Goal: Use online tool/utility: Utilize a website feature to perform a specific function

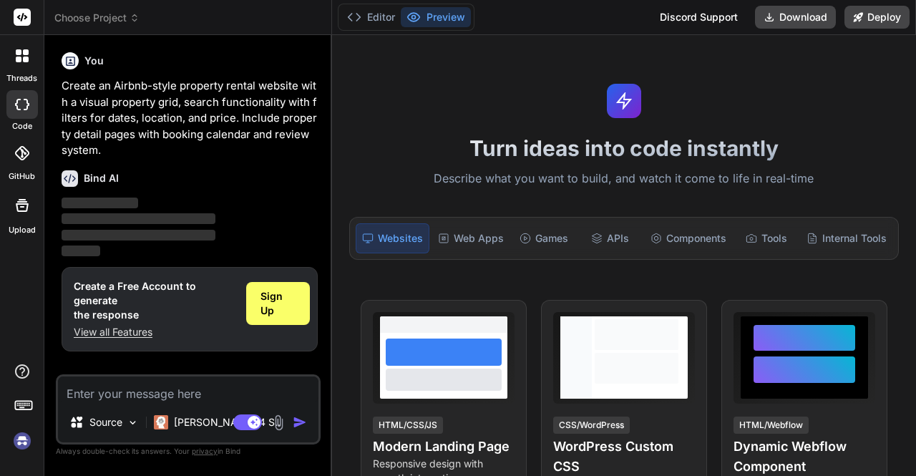
type textarea "x"
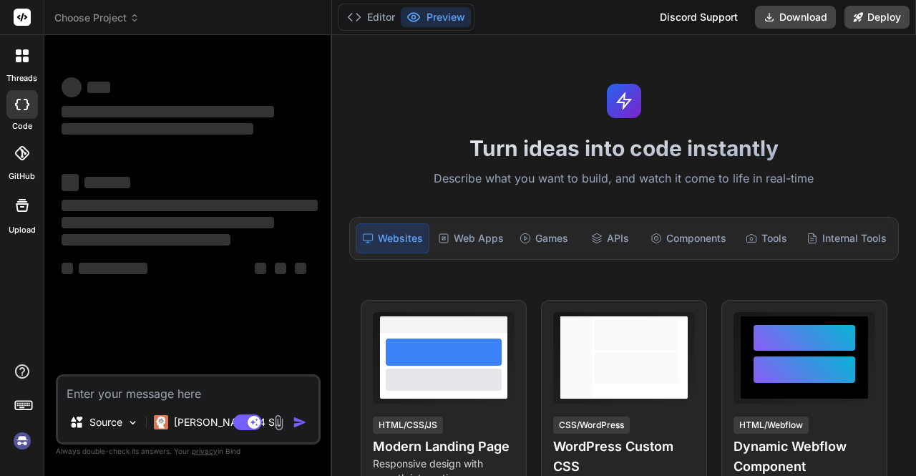
type textarea "x"
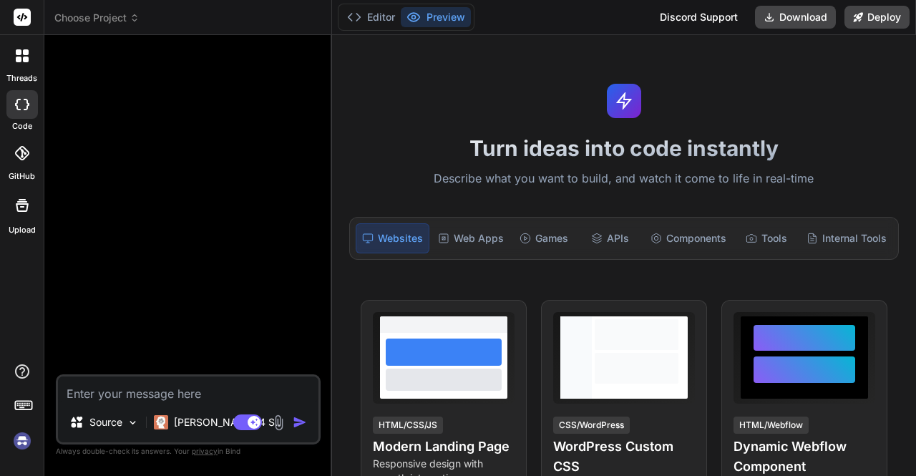
click at [87, 15] on span "Choose Project" at bounding box center [96, 18] width 85 height 14
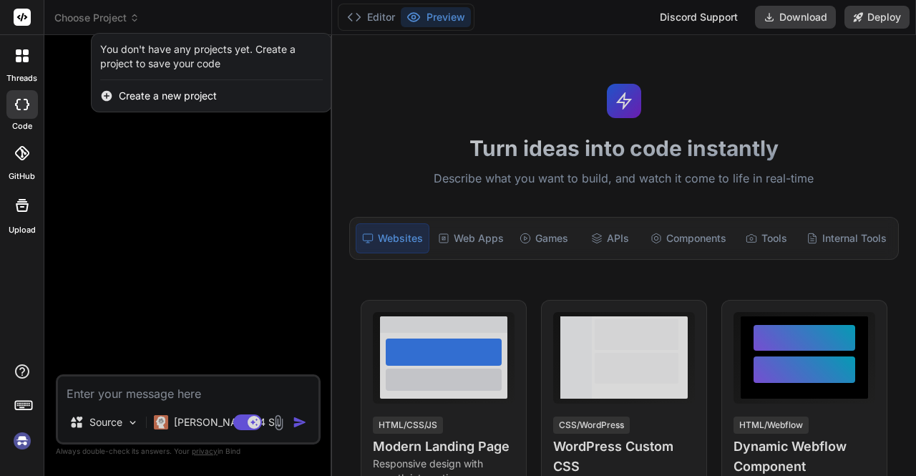
click at [208, 93] on span "Create a new project" at bounding box center [168, 96] width 98 height 14
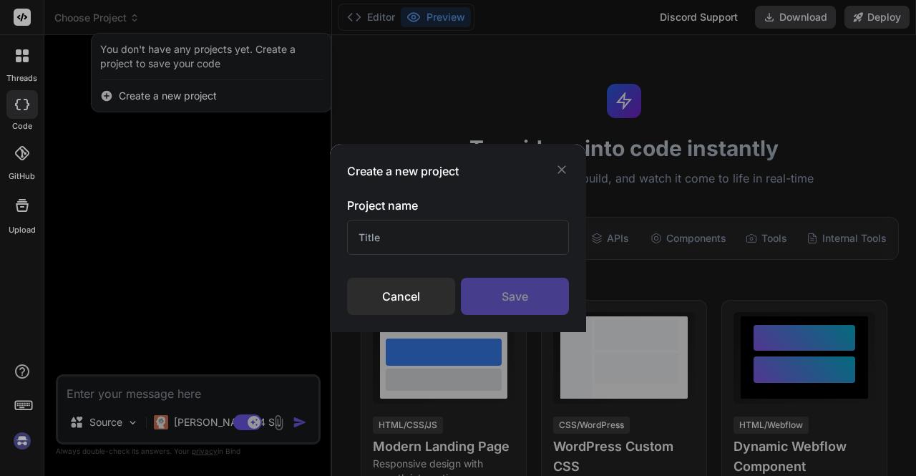
click at [382, 233] on input "text" at bounding box center [458, 237] width 222 height 35
click at [382, 233] on input "t" at bounding box center [458, 237] width 222 height 35
type input "test"
click at [514, 303] on div "Save" at bounding box center [515, 296] width 108 height 37
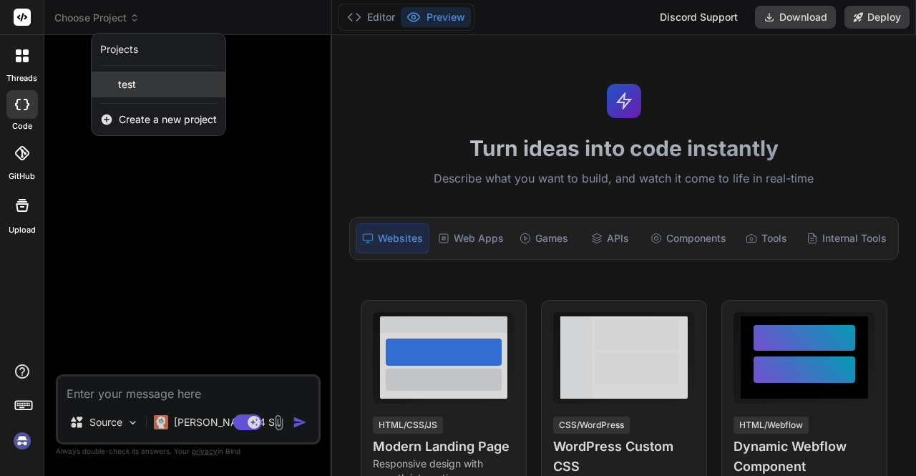
click at [140, 91] on div "test" at bounding box center [159, 85] width 134 height 26
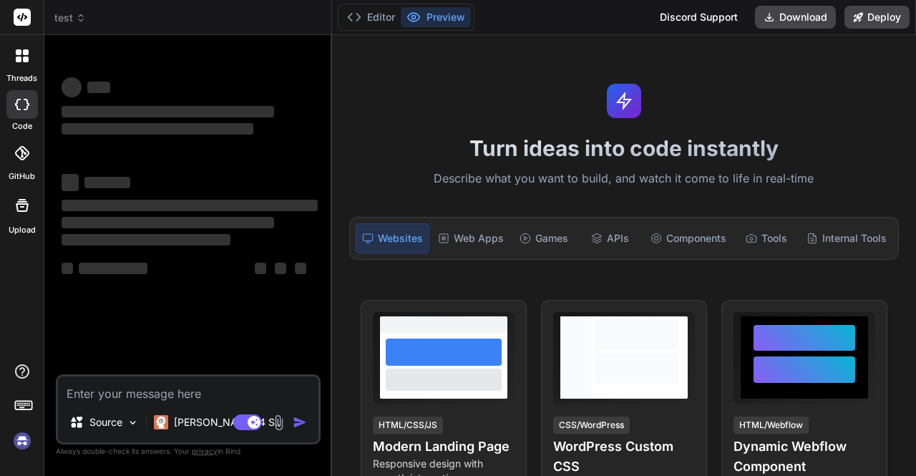
scroll to position [13, 0]
type textarea "x"
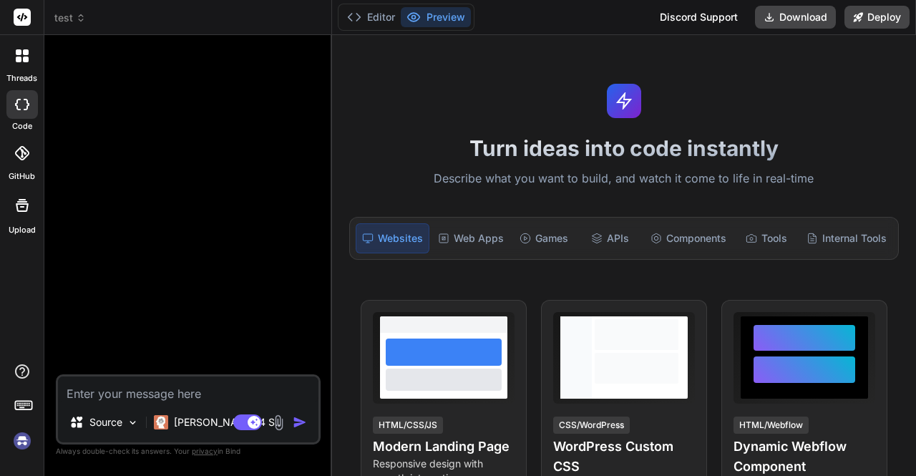
click at [186, 394] on textarea at bounding box center [188, 389] width 260 height 26
paste textarea "Create an Airbnb-style property rental website with a visual property grid, sea…"
type textarea "Create an Airbnb-style property rental website with a visual property grid, sea…"
type textarea "x"
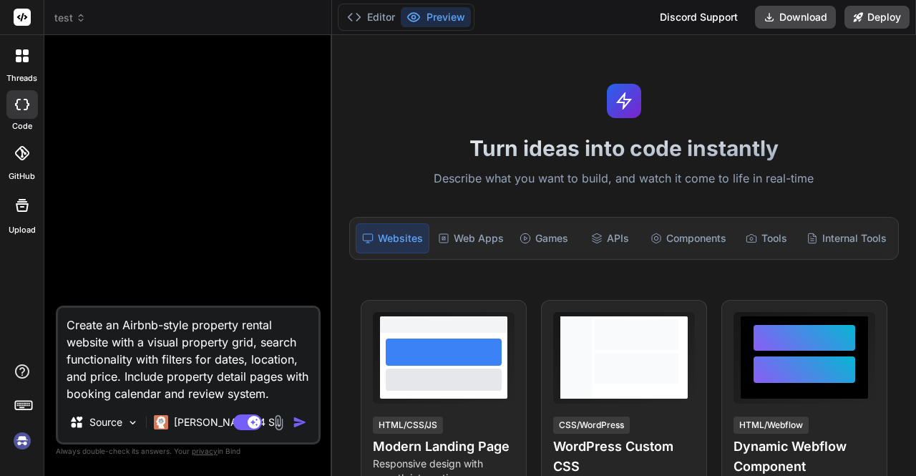
type textarea "Create an Airbnb-style property rental website with a visual property grid, sea…"
type textarea "x"
type textarea "Create an Airbnb-style property rental website with a visual property grid, sea…"
click at [298, 419] on img "button" at bounding box center [300, 422] width 14 height 14
type textarea "x"
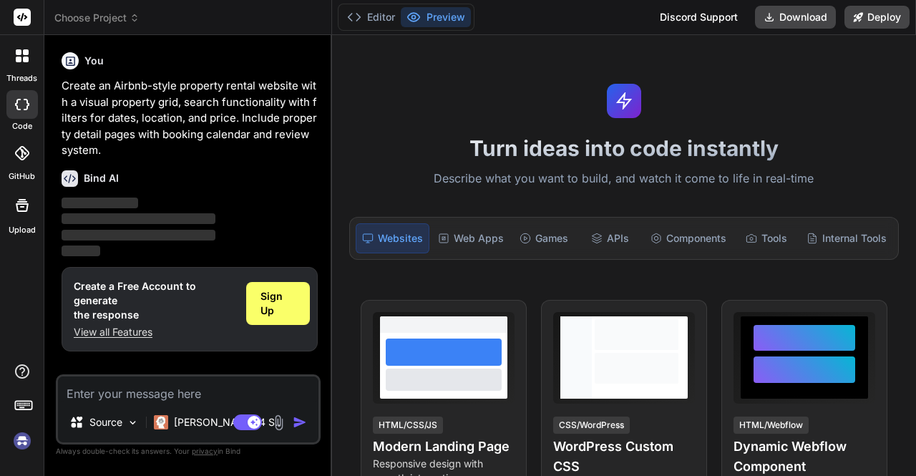
type textarea "x"
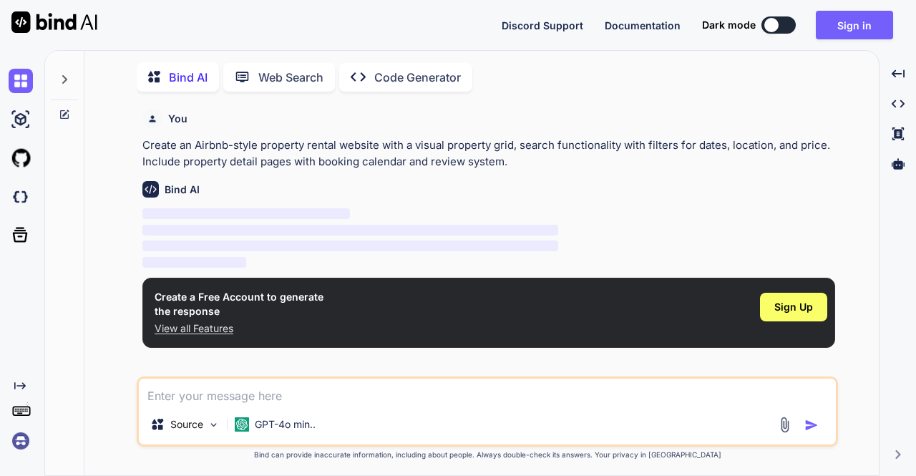
scroll to position [5, 0]
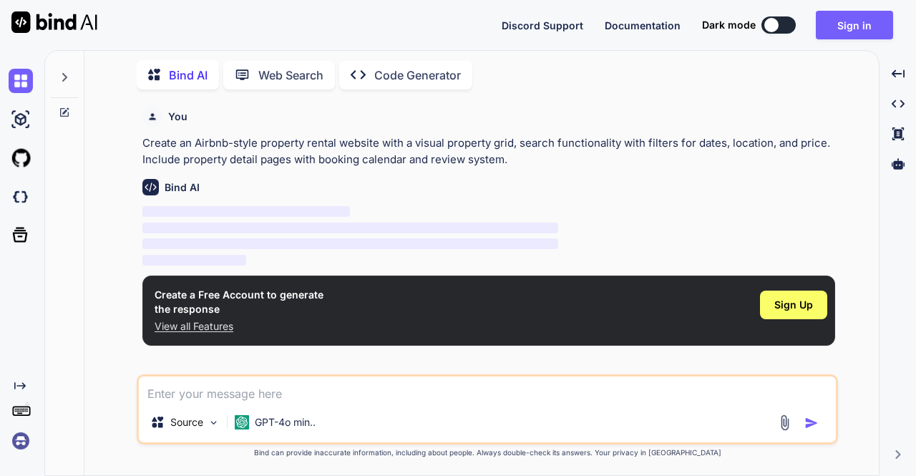
type textarea "x"
